Goal: Task Accomplishment & Management: Manage account settings

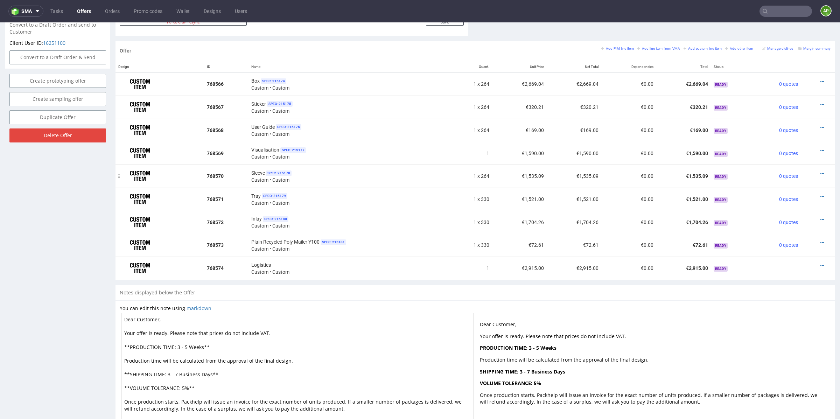
scroll to position [394, 0]
click at [326, 197] on div "Tray SPEC- 215179 Custom • Custom" at bounding box center [349, 199] width 196 height 14
click at [818, 195] on div at bounding box center [816, 196] width 24 height 7
click at [331, 202] on div "Tray SPEC- 215179 Custom • Custom" at bounding box center [349, 199] width 196 height 14
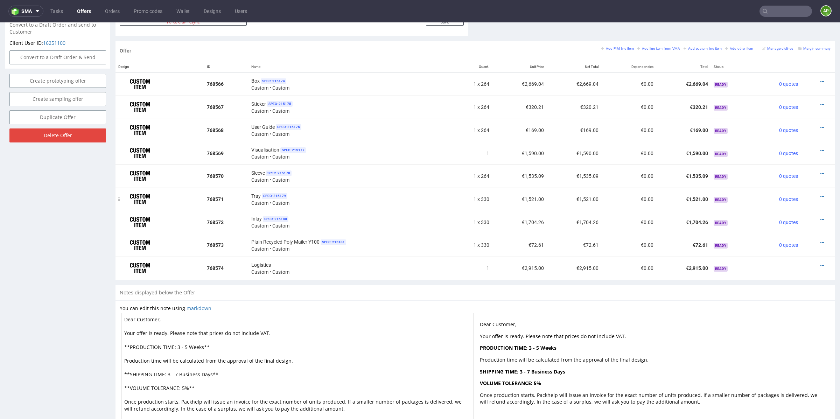
click at [813, 195] on div at bounding box center [816, 196] width 24 height 7
click at [821, 195] on icon at bounding box center [823, 196] width 4 height 5
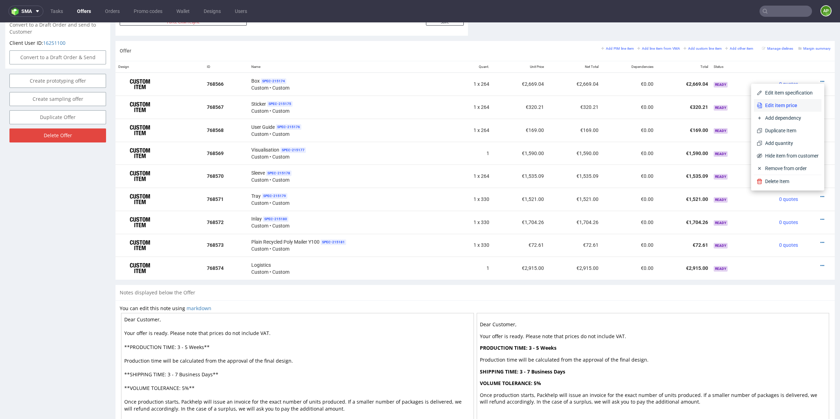
click at [789, 103] on span "Edit item price" at bounding box center [791, 105] width 56 height 7
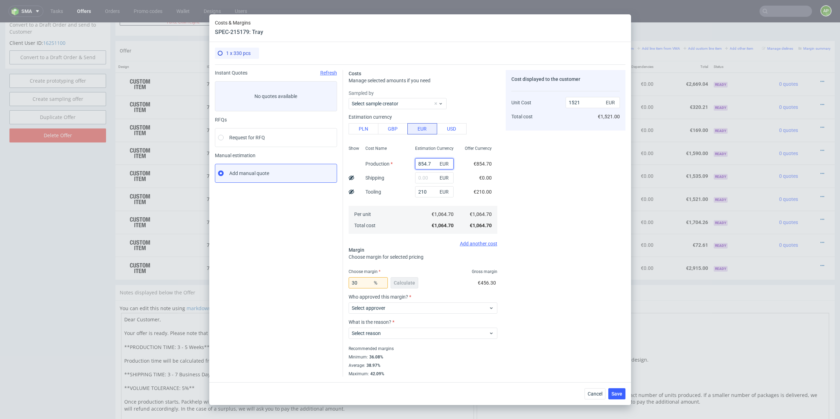
click at [430, 163] on input "854.7" at bounding box center [434, 163] width 39 height 11
type input "300"
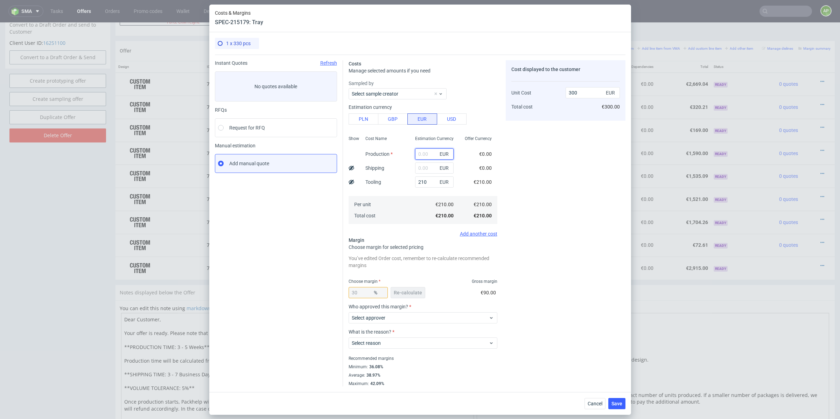
click at [428, 153] on input "text" at bounding box center [434, 153] width 39 height 11
paste input "772.07"
type input "772.07"
type input "1402.96"
type input "772.07"
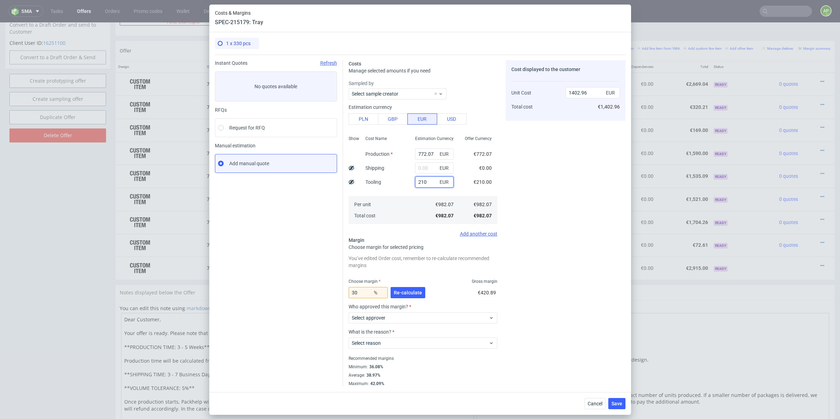
click at [421, 184] on input "210" at bounding box center [434, 181] width 39 height 11
type input "0"
type input "1102.96"
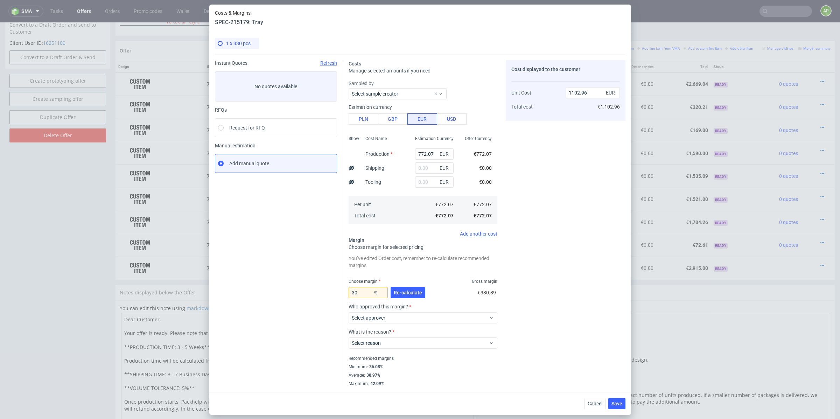
click at [440, 285] on div "30 % Re-calculate €330.89" at bounding box center [423, 294] width 149 height 20
click at [402, 291] on span "Re-calculate" at bounding box center [408, 292] width 28 height 5
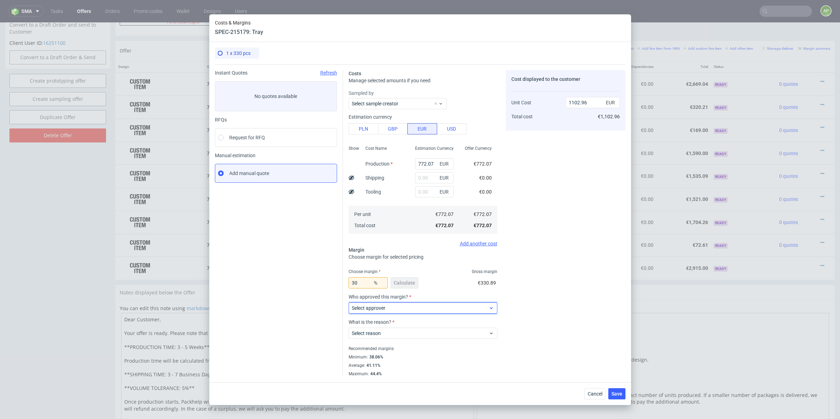
click at [430, 313] on div "Select approver" at bounding box center [423, 308] width 149 height 11
type input "wozni"
click at [418, 320] on div "[PERSON_NAME][EMAIL_ADDRESS][DOMAIN_NAME]" at bounding box center [423, 324] width 143 height 13
click at [436, 335] on span "Select reason" at bounding box center [420, 333] width 137 height 7
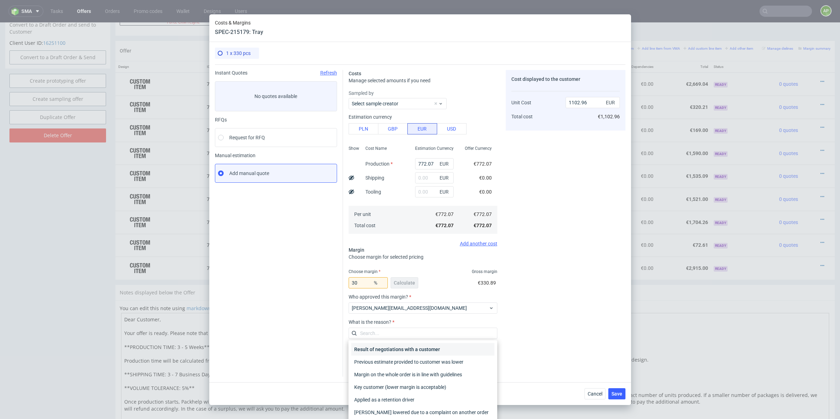
click at [392, 348] on div "Result of negotiations with a customer" at bounding box center [423, 349] width 143 height 13
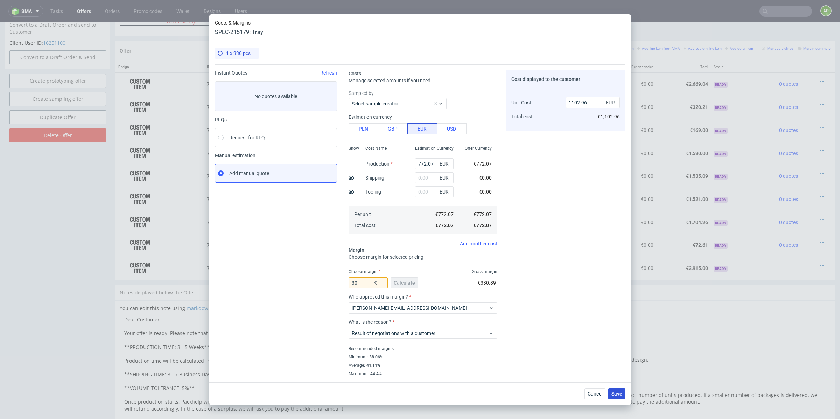
click at [618, 393] on span "Save" at bounding box center [617, 393] width 11 height 5
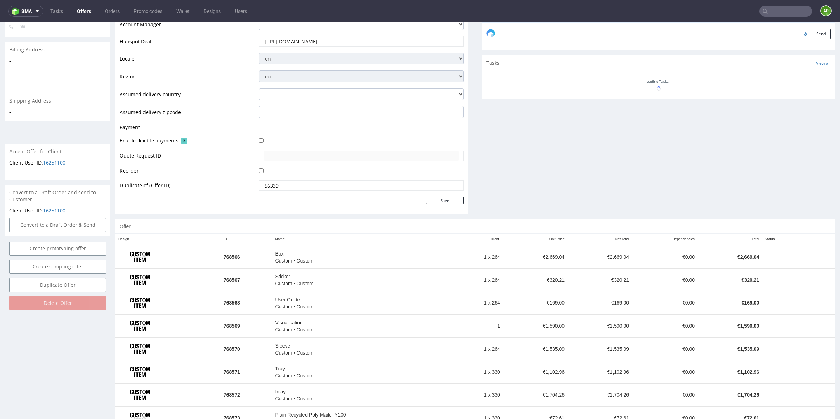
scroll to position [327, 0]
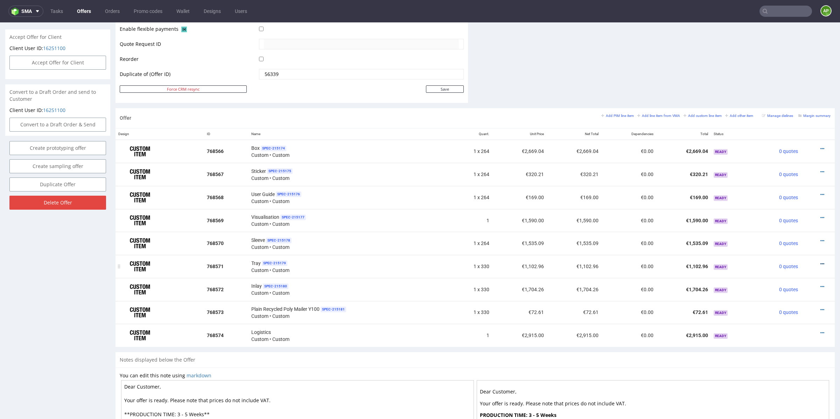
click at [821, 262] on icon at bounding box center [823, 264] width 4 height 5
click at [786, 161] on span "Edit item specification" at bounding box center [791, 160] width 56 height 7
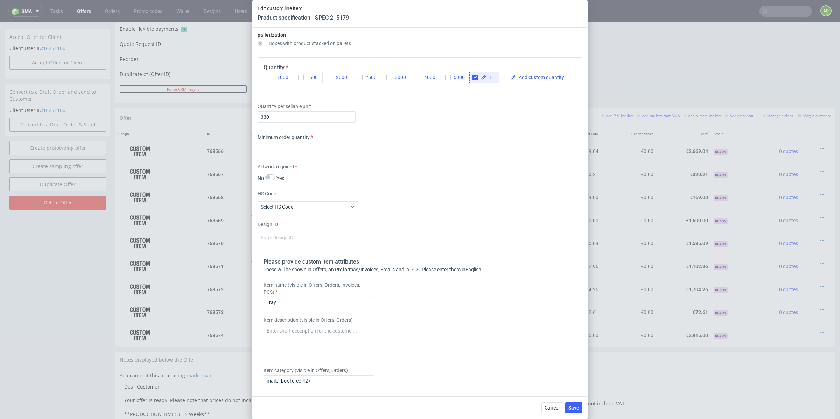
scroll to position [903, 0]
click at [287, 118] on input "330" at bounding box center [307, 117] width 98 height 11
type input "264"
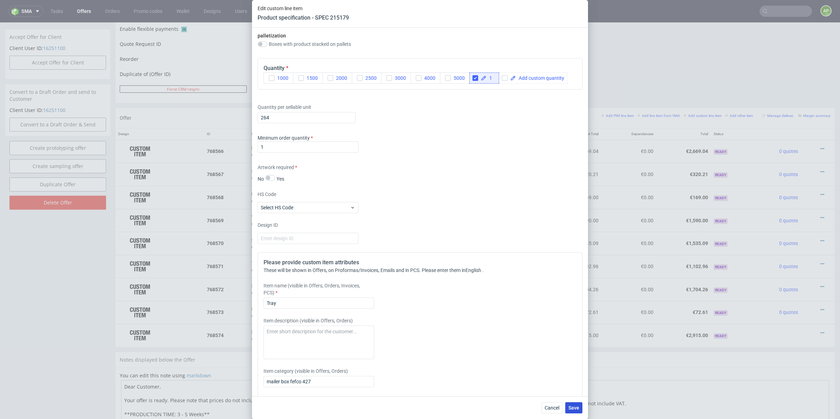
click at [578, 407] on span "Save" at bounding box center [574, 407] width 11 height 5
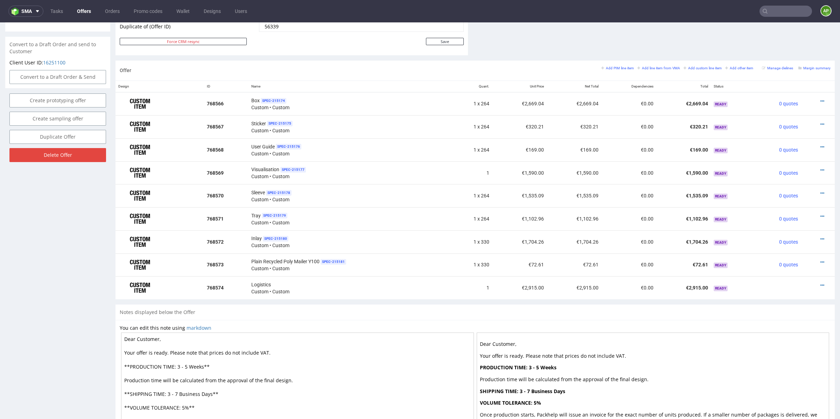
scroll to position [436, 0]
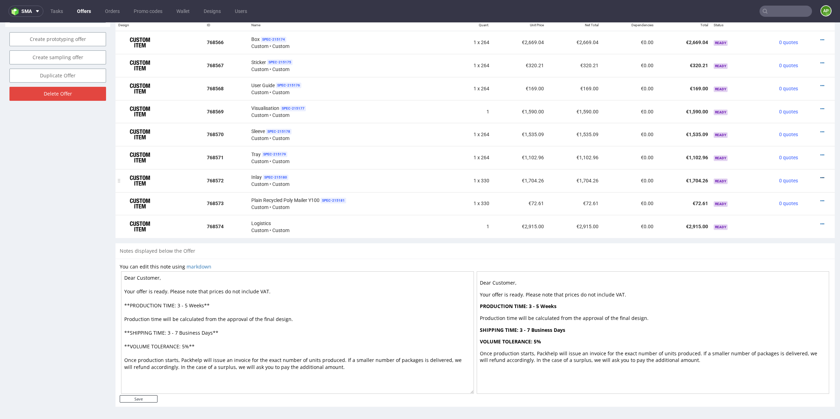
click at [821, 177] on icon at bounding box center [823, 177] width 4 height 5
click at [789, 90] on span "Edit item price" at bounding box center [791, 86] width 56 height 7
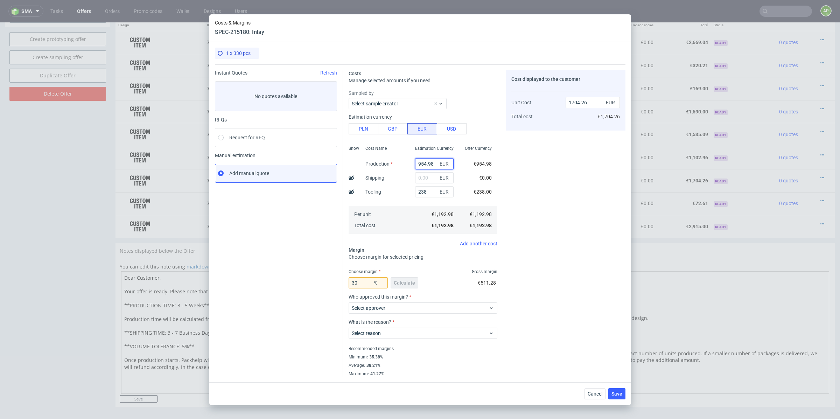
click at [427, 164] on input "954.98" at bounding box center [434, 163] width 39 height 11
paste input "859.32"
type input "859.32"
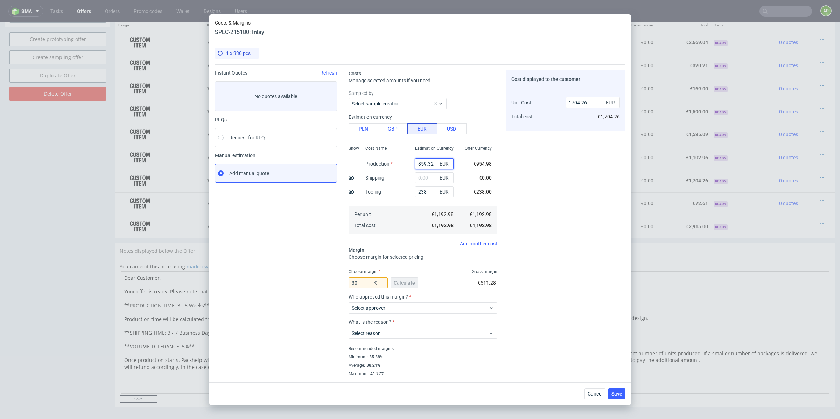
type input "1567.6"
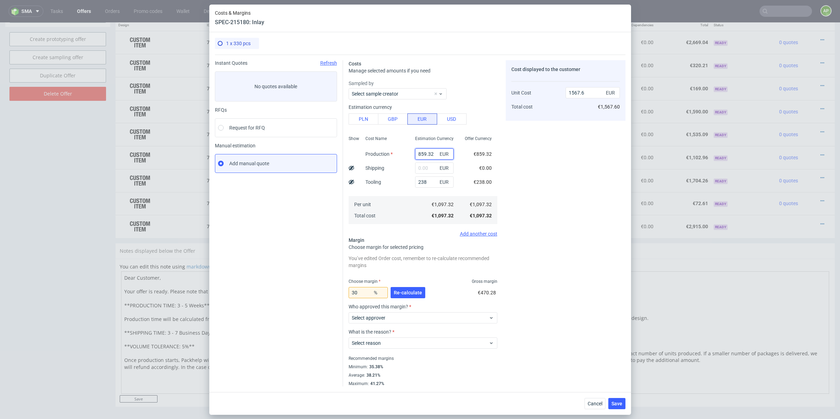
type input "859.32"
click at [423, 182] on input "238" at bounding box center [434, 181] width 39 height 11
click at [566, 183] on div "Cost displayed to the customer Unit Cost Total cost 1567.6 EUR €1,567.60" at bounding box center [566, 223] width 120 height 326
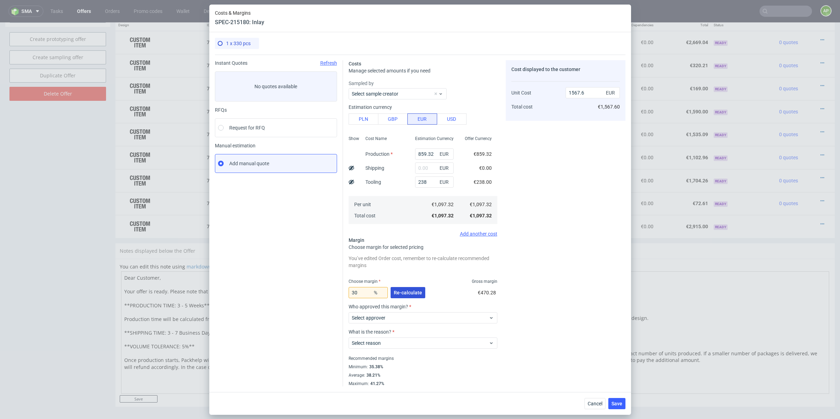
click at [407, 294] on span "Re-calculate" at bounding box center [408, 292] width 28 height 5
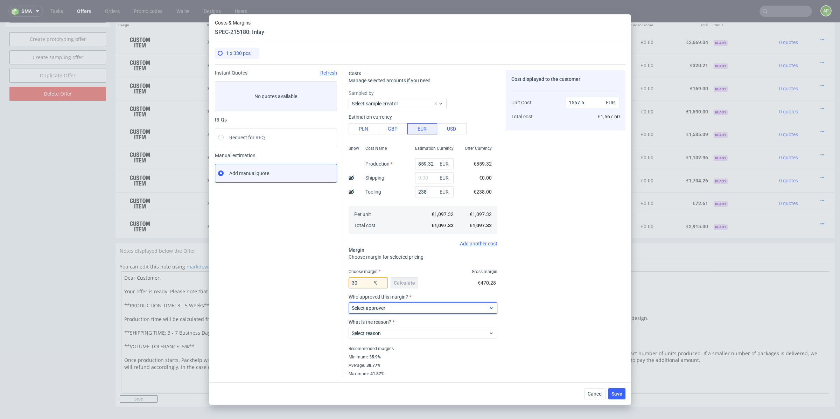
click at [388, 306] on span "Select approver" at bounding box center [420, 308] width 137 height 7
type input "woz"
click at [390, 324] on div "[PERSON_NAME][EMAIL_ADDRESS][DOMAIN_NAME]" at bounding box center [423, 324] width 143 height 13
click at [390, 334] on span "Select reason" at bounding box center [420, 333] width 137 height 7
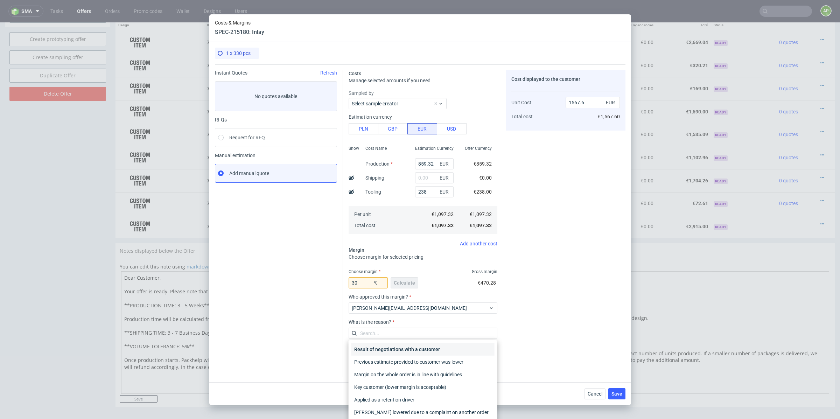
click at [393, 349] on div "Result of negotiations with a customer" at bounding box center [423, 349] width 143 height 13
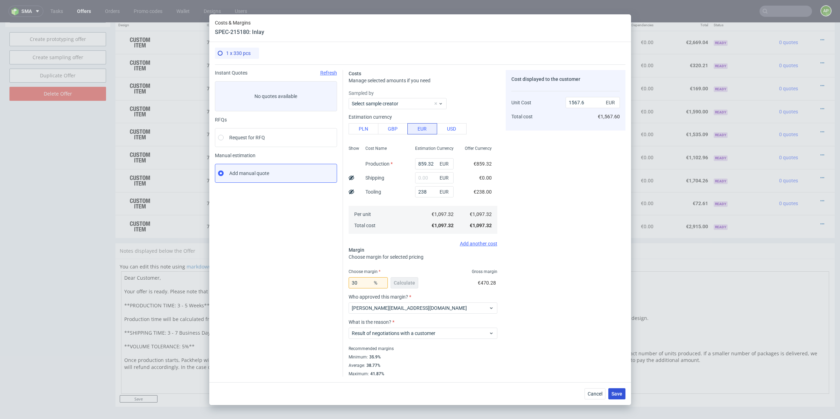
click at [619, 393] on span "Save" at bounding box center [617, 393] width 11 height 5
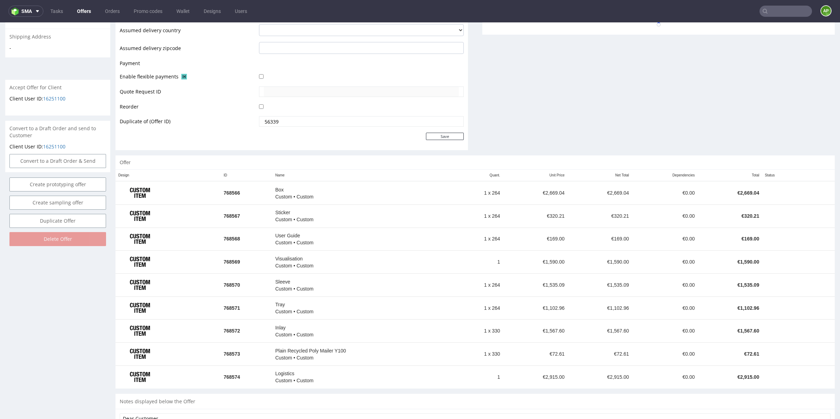
scroll to position [327, 0]
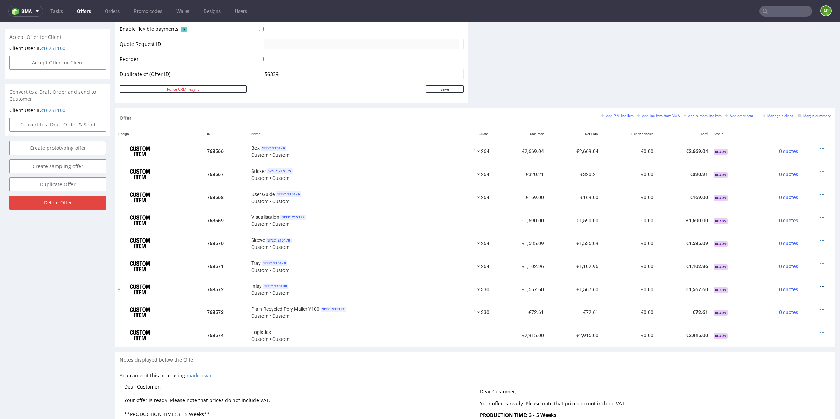
click at [821, 285] on icon at bounding box center [823, 286] width 4 height 5
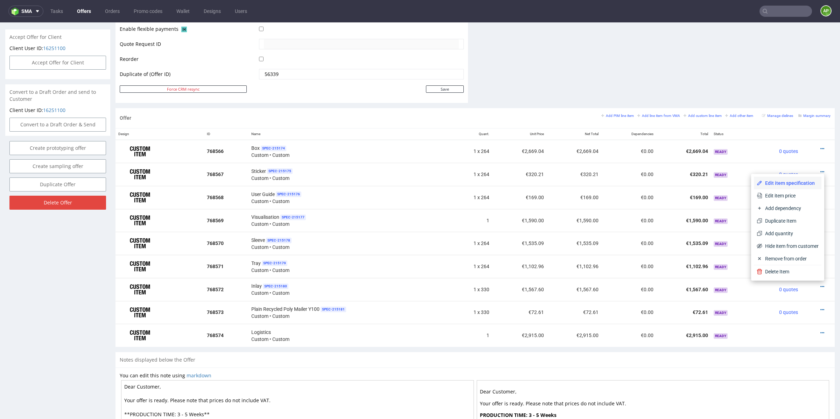
click at [782, 185] on span "Edit item specification" at bounding box center [791, 183] width 56 height 7
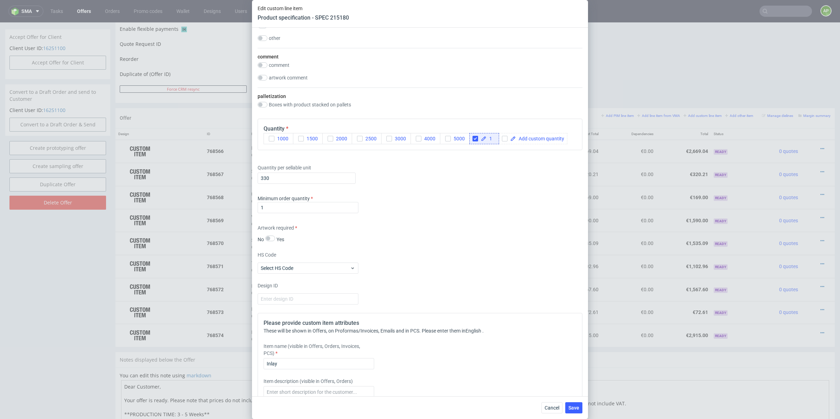
scroll to position [855, 0]
drag, startPoint x: 290, startPoint y: 179, endPoint x: 242, endPoint y: 179, distance: 47.6
click at [242, 179] on div "Edit custom line item Product specification - SPEC 215180 Supplier EGDK Technic…" at bounding box center [420, 209] width 840 height 419
type input "264"
click at [573, 409] on span "Save" at bounding box center [574, 407] width 11 height 5
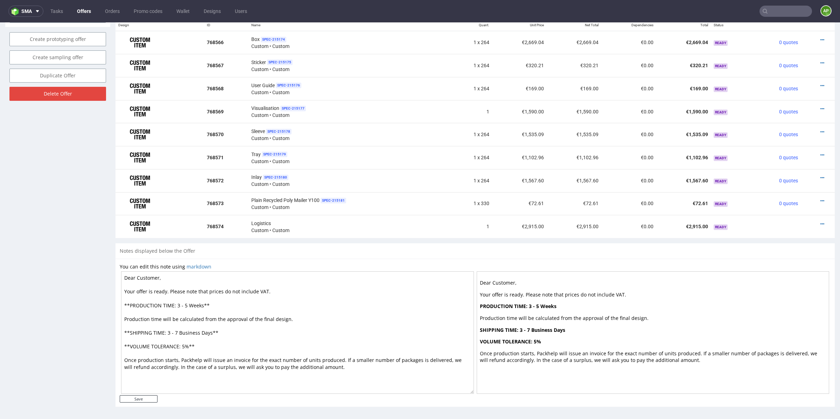
scroll to position [2, 0]
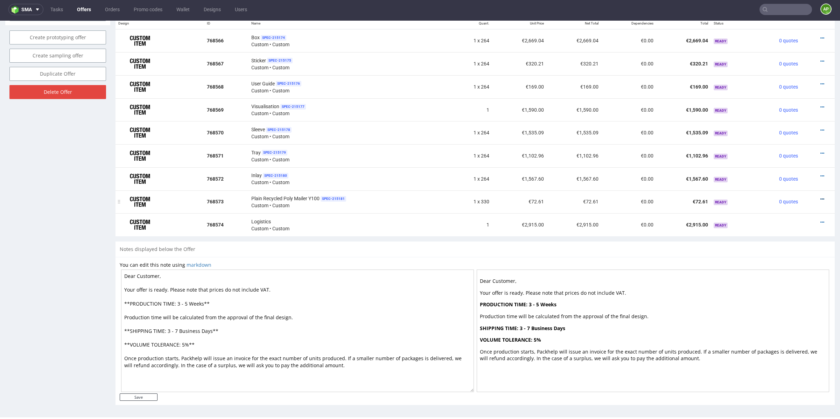
click at [821, 197] on icon at bounding box center [823, 199] width 4 height 5
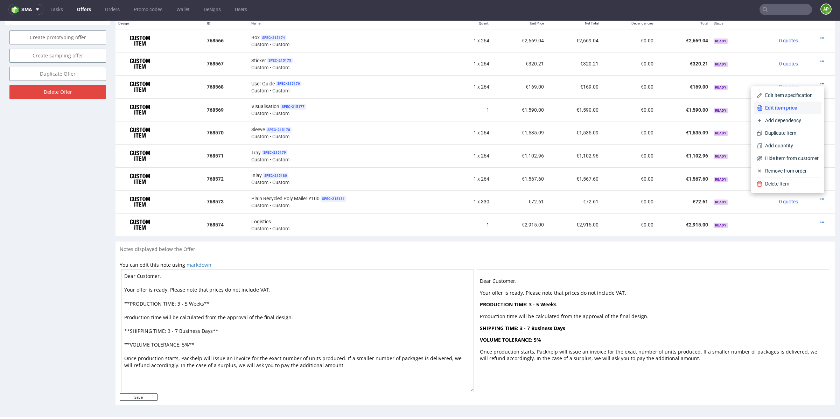
click at [789, 111] on span "Edit item price" at bounding box center [791, 107] width 56 height 7
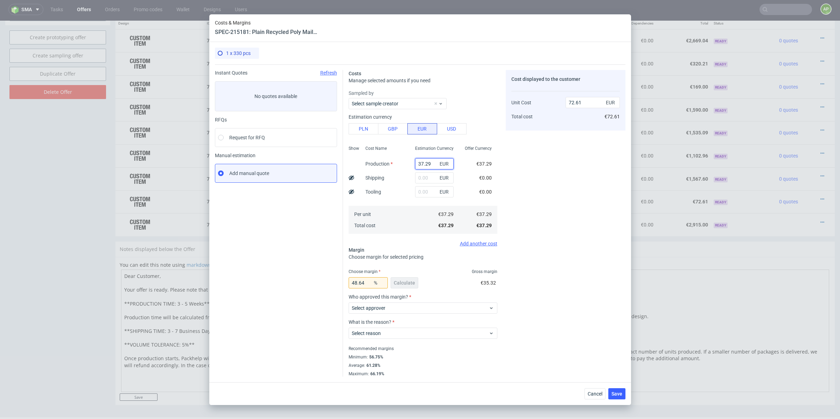
click at [427, 162] on input "37.29" at bounding box center [434, 163] width 39 height 11
paste input "40.66"
type input "40.66"
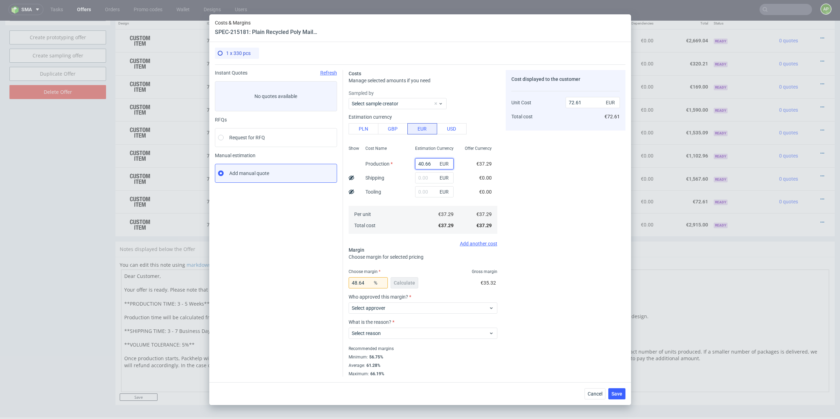
type input "79.17"
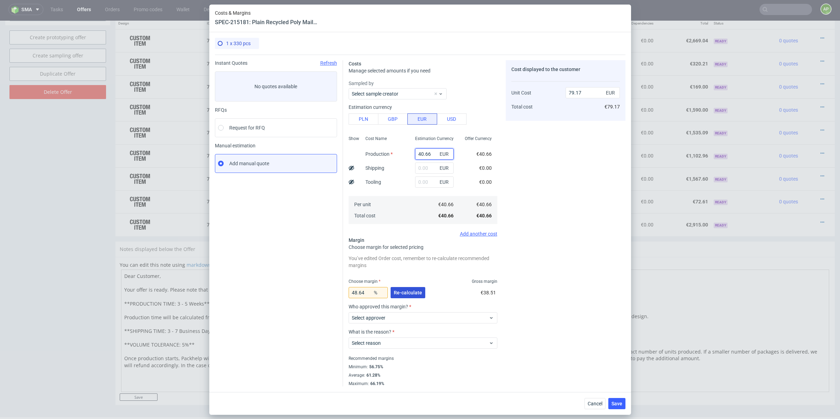
type input "40.66"
click at [410, 291] on span "Re-calculate" at bounding box center [408, 292] width 28 height 5
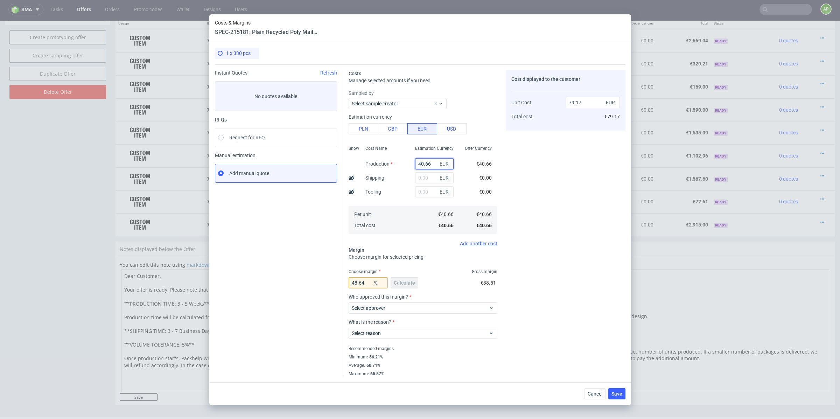
click at [432, 162] on input "40.66" at bounding box center [434, 163] width 39 height 11
click at [410, 284] on div "48.64 % Calculate" at bounding box center [384, 285] width 71 height 20
click at [369, 283] on input "48.64" at bounding box center [368, 282] width 39 height 11
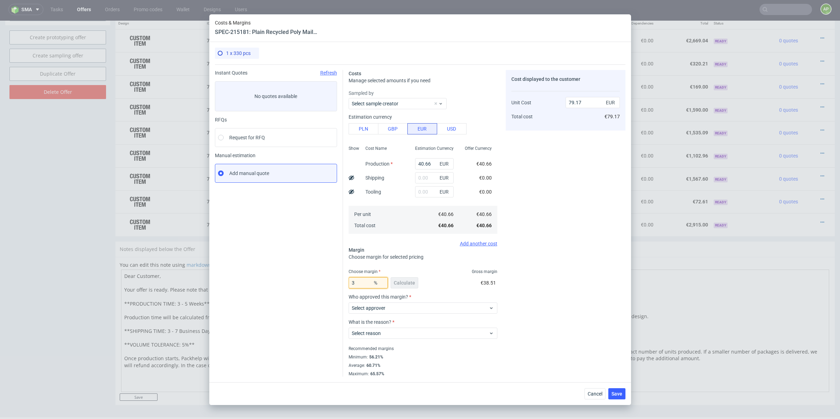
type input "30"
type input "58.09"
type input "30"
click at [366, 308] on label "Select approver" at bounding box center [369, 308] width 34 height 6
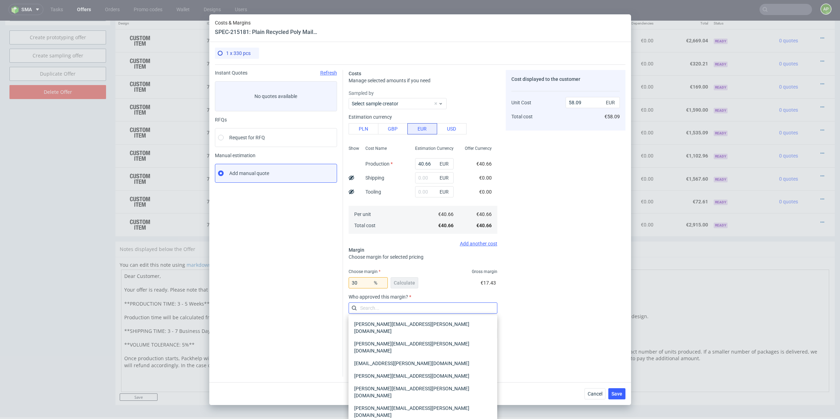
type input "t"
type input "p"
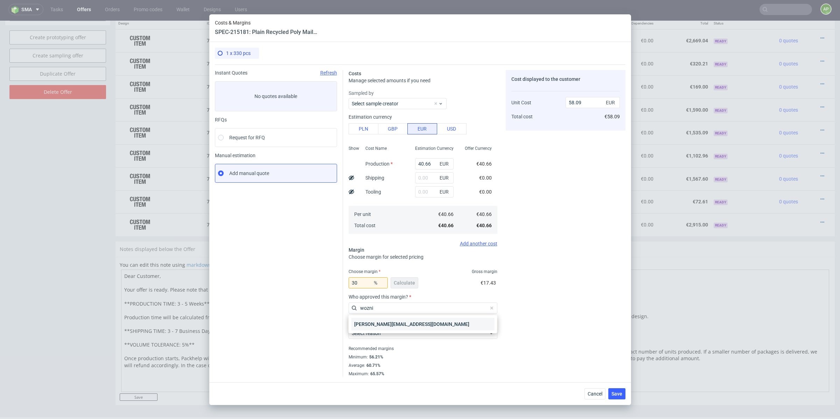
type input "wozni"
click at [399, 324] on div "[PERSON_NAME][EMAIL_ADDRESS][DOMAIN_NAME]" at bounding box center [423, 324] width 143 height 13
click at [397, 334] on span "Select reason" at bounding box center [420, 333] width 137 height 7
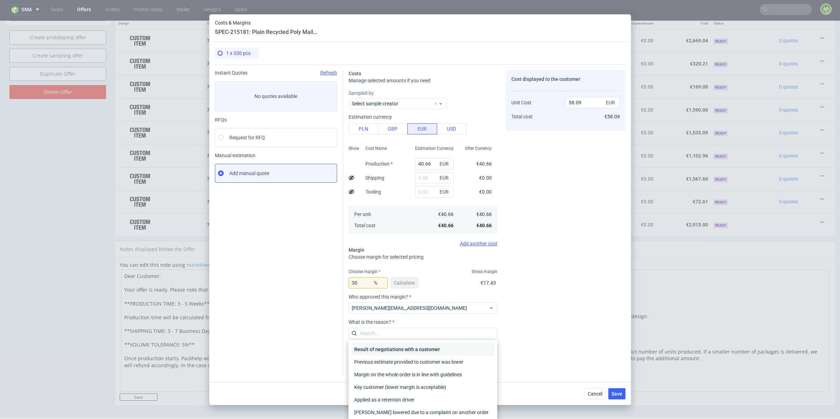
click at [397, 349] on div "Result of negotiations with a customer" at bounding box center [423, 349] width 143 height 13
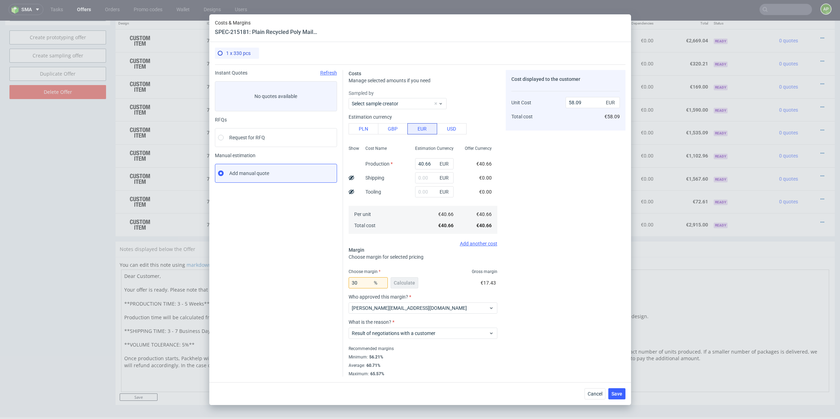
click at [408, 284] on div "30 % Calculate" at bounding box center [384, 285] width 71 height 20
click at [623, 391] on button "Save" at bounding box center [617, 393] width 17 height 11
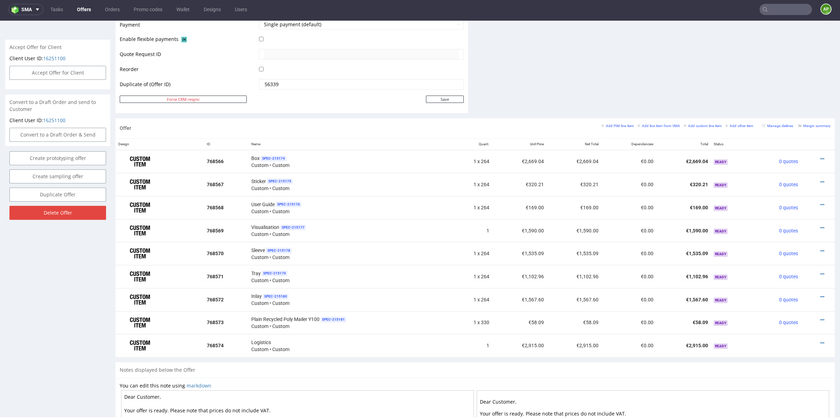
scroll to position [436, 0]
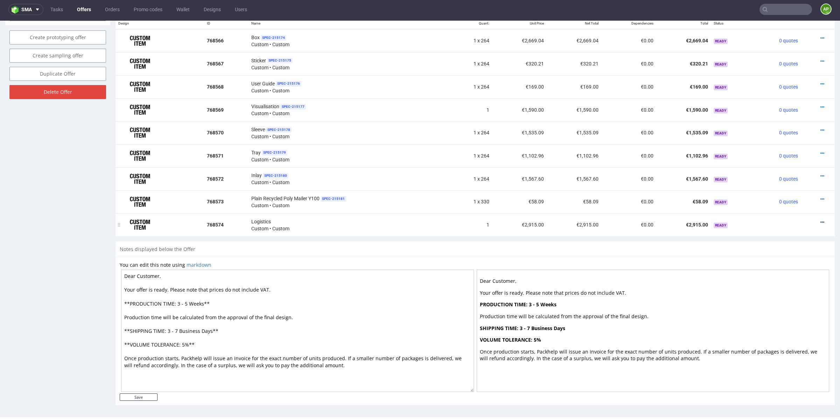
click at [821, 220] on icon at bounding box center [823, 222] width 4 height 5
click at [786, 210] on li "Delete Item" at bounding box center [788, 207] width 68 height 13
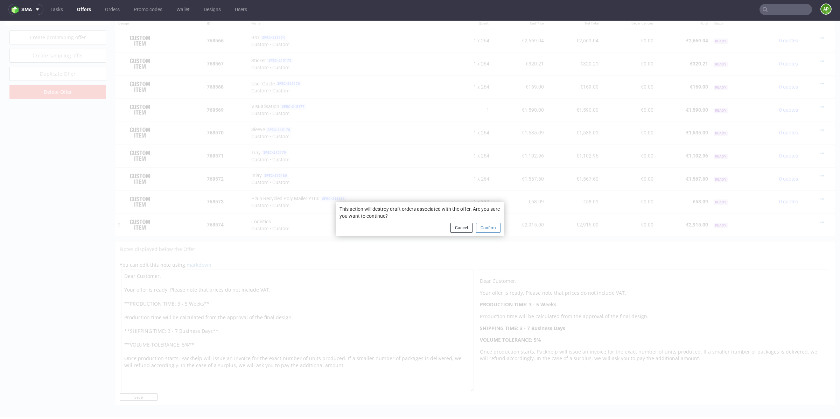
click at [483, 230] on button "Confirm" at bounding box center [488, 228] width 25 height 10
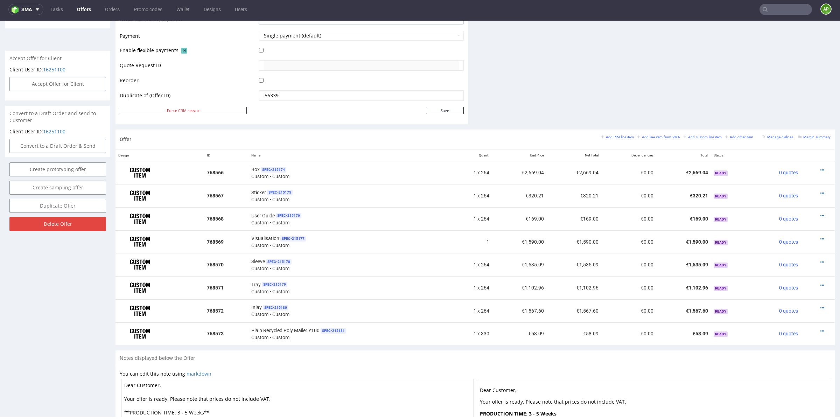
scroll to position [413, 0]
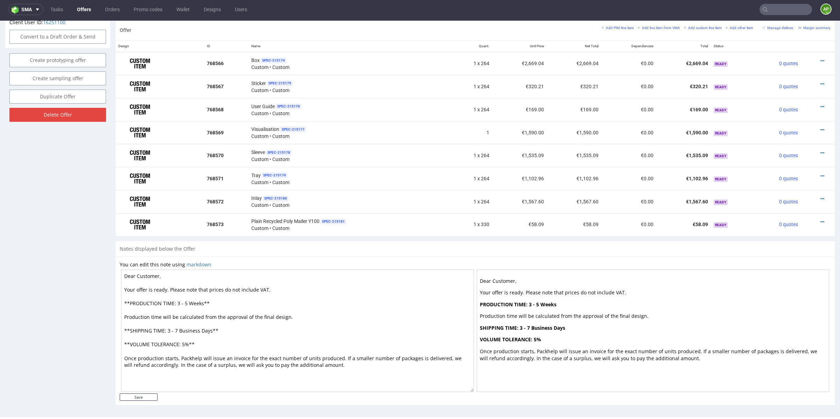
click at [363, 317] on textarea "Dear Customer, Your offer is ready. Please note that prices do not include VAT.…" at bounding box center [297, 331] width 353 height 123
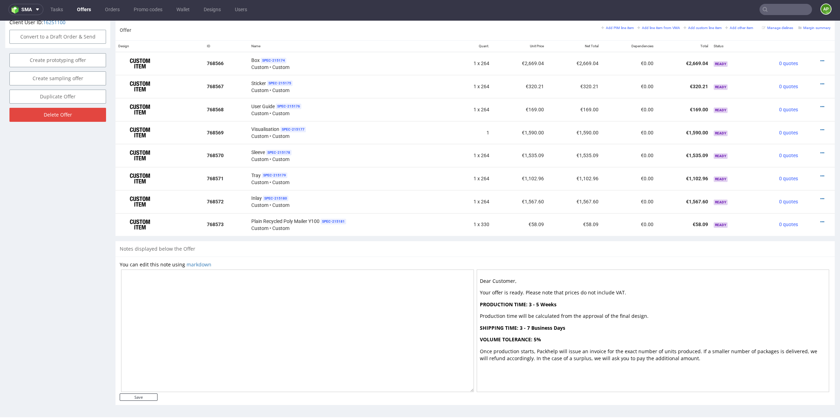
click at [567, 315] on p "Production time will be calculated from the approval of the final design." at bounding box center [653, 316] width 347 height 7
click at [561, 319] on div at bounding box center [653, 331] width 353 height 123
click at [549, 360] on p "Once production starts, Packhelp will issue an invoice for the exact number of …" at bounding box center [653, 355] width 347 height 14
click at [506, 317] on p "Production time will be calculated from the approval of the final design." at bounding box center [653, 316] width 347 height 7
click at [382, 294] on textarea at bounding box center [297, 331] width 353 height 123
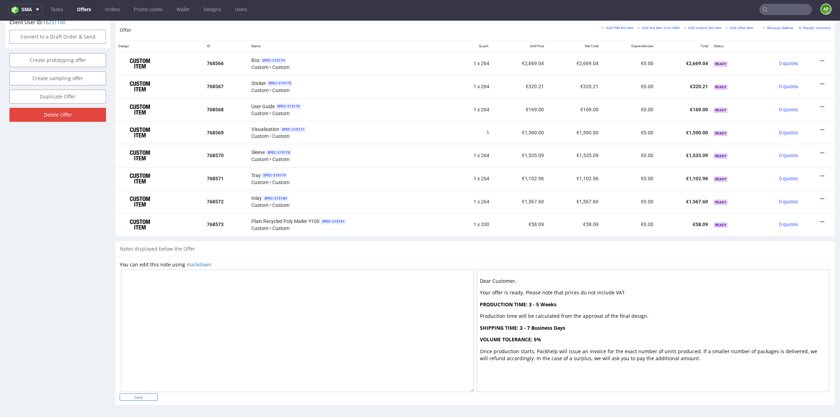
click at [143, 394] on input "Save" at bounding box center [139, 397] width 38 height 7
type input "In progress..."
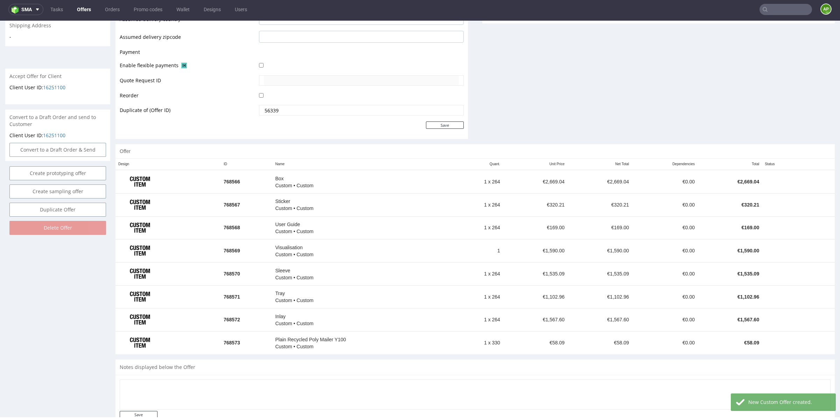
scroll to position [311, 0]
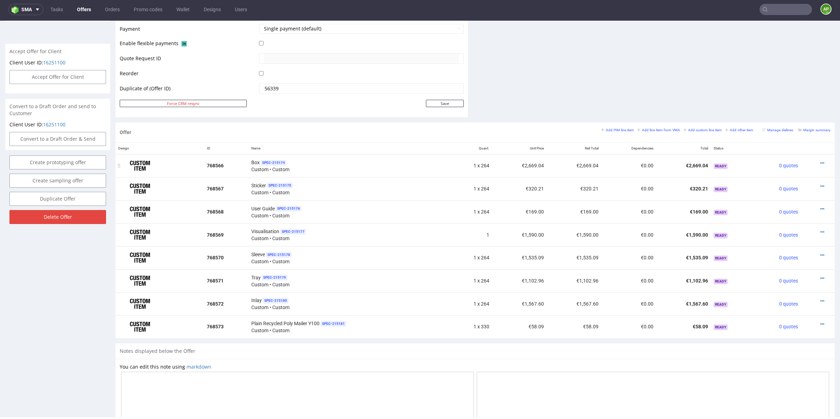
click at [738, 160] on td "Ready" at bounding box center [732, 165] width 42 height 23
click at [728, 194] on td "Ready" at bounding box center [732, 188] width 42 height 23
click at [728, 210] on td "Ready" at bounding box center [732, 211] width 42 height 23
click at [728, 233] on td "Ready" at bounding box center [732, 234] width 42 height 23
click at [731, 256] on td "Ready" at bounding box center [732, 257] width 42 height 23
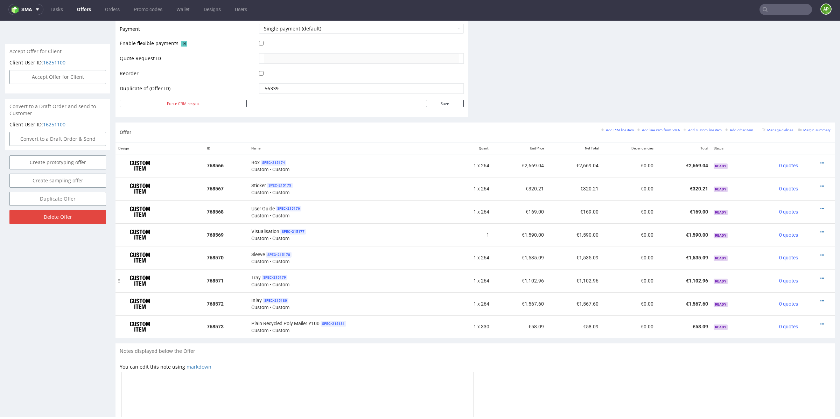
click at [731, 280] on td "Ready" at bounding box center [732, 280] width 42 height 23
click at [731, 299] on td "Ready" at bounding box center [732, 303] width 42 height 23
click at [731, 320] on td "Ready" at bounding box center [732, 326] width 42 height 23
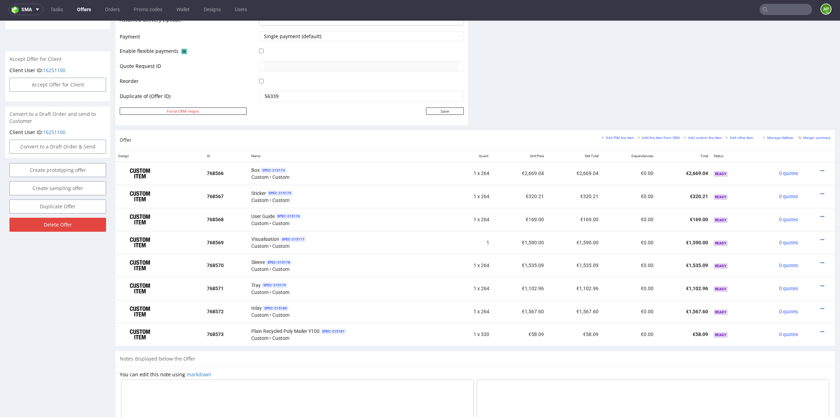
scroll to position [303, 0]
click at [668, 197] on td "€320.21" at bounding box center [684, 196] width 55 height 23
click at [668, 221] on td "€169.00" at bounding box center [684, 219] width 55 height 23
click at [667, 244] on td "€1,590.00" at bounding box center [684, 242] width 55 height 23
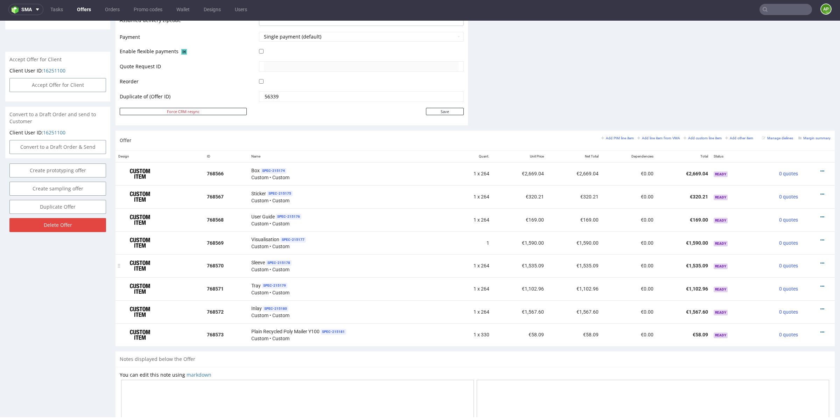
click at [667, 268] on td "€1,535.09" at bounding box center [684, 265] width 55 height 23
click at [667, 292] on td "€1,102.96" at bounding box center [684, 288] width 55 height 23
click at [667, 310] on td "€1,567.60" at bounding box center [684, 311] width 55 height 23
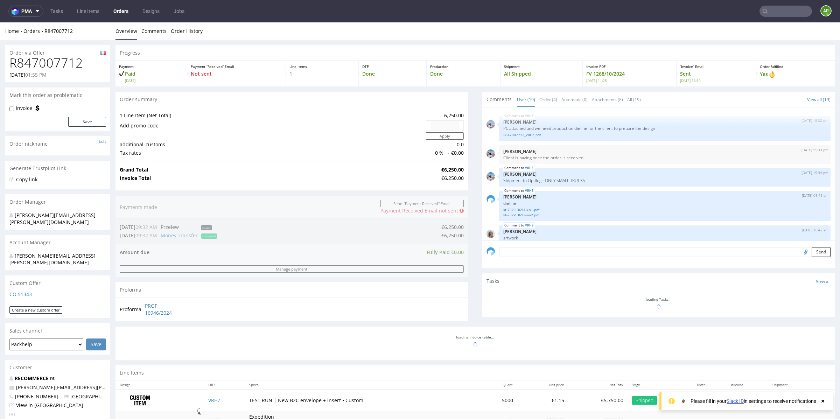
scroll to position [474, 0]
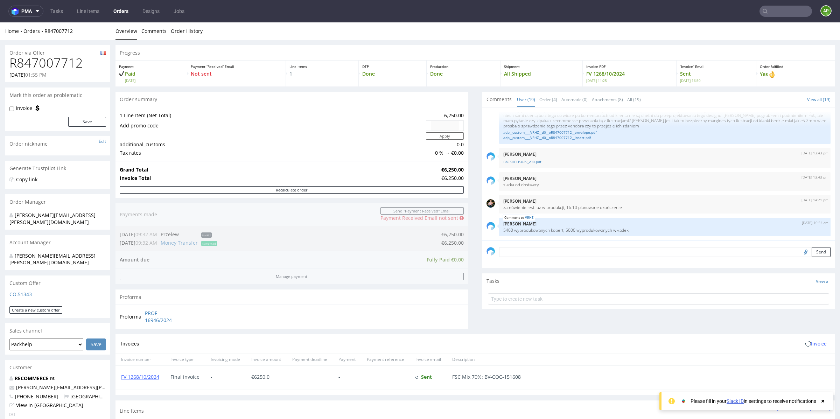
click at [777, 9] on input "text" at bounding box center [786, 11] width 53 height 11
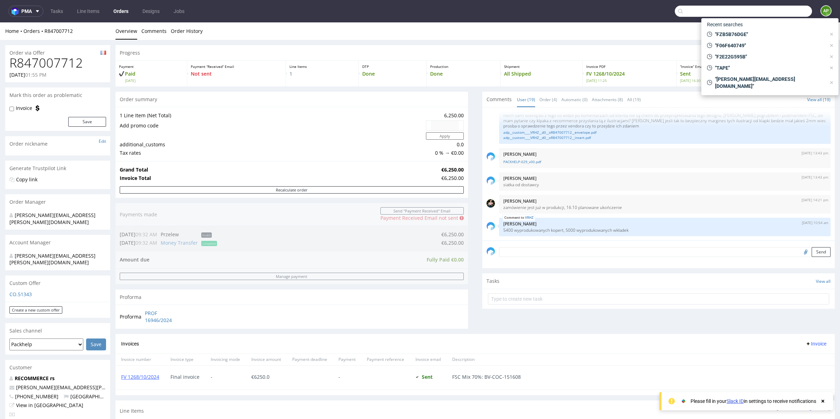
paste input "[EMAIL_ADDRESS][DOMAIN_NAME]"
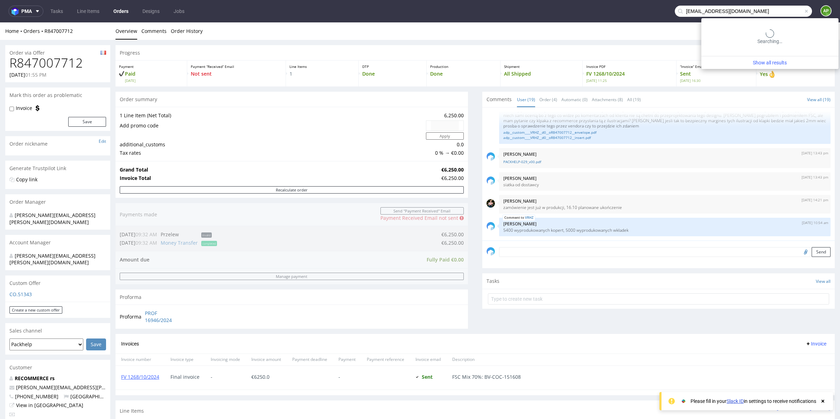
type input "[EMAIL_ADDRESS][DOMAIN_NAME]"
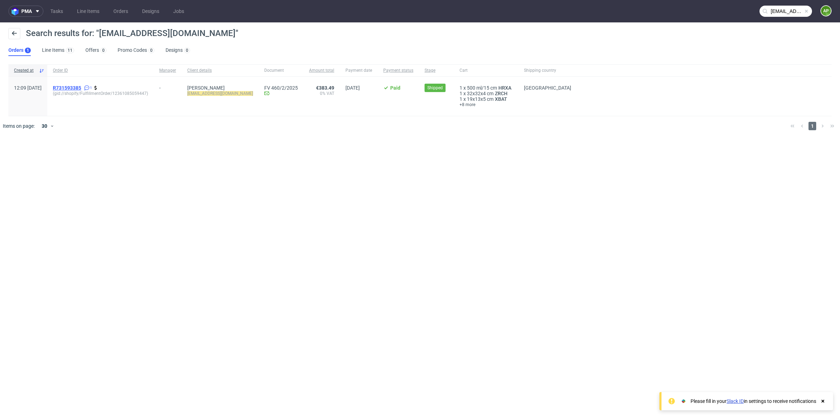
click at [81, 87] on span "R731593385" at bounding box center [67, 88] width 28 height 6
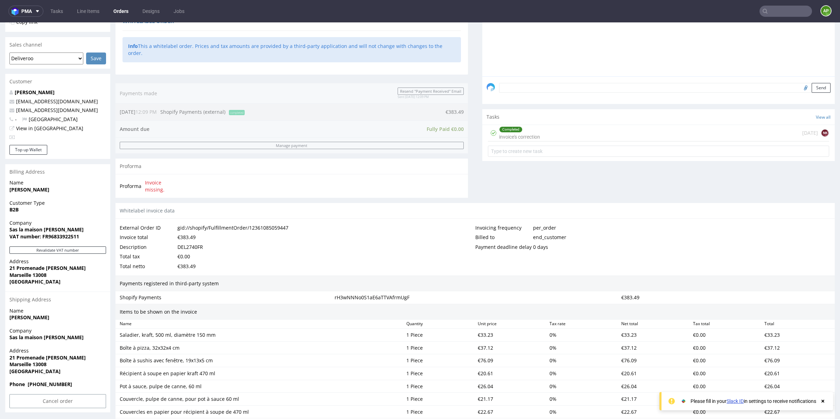
scroll to position [85, 0]
